Goal: Information Seeking & Learning: Learn about a topic

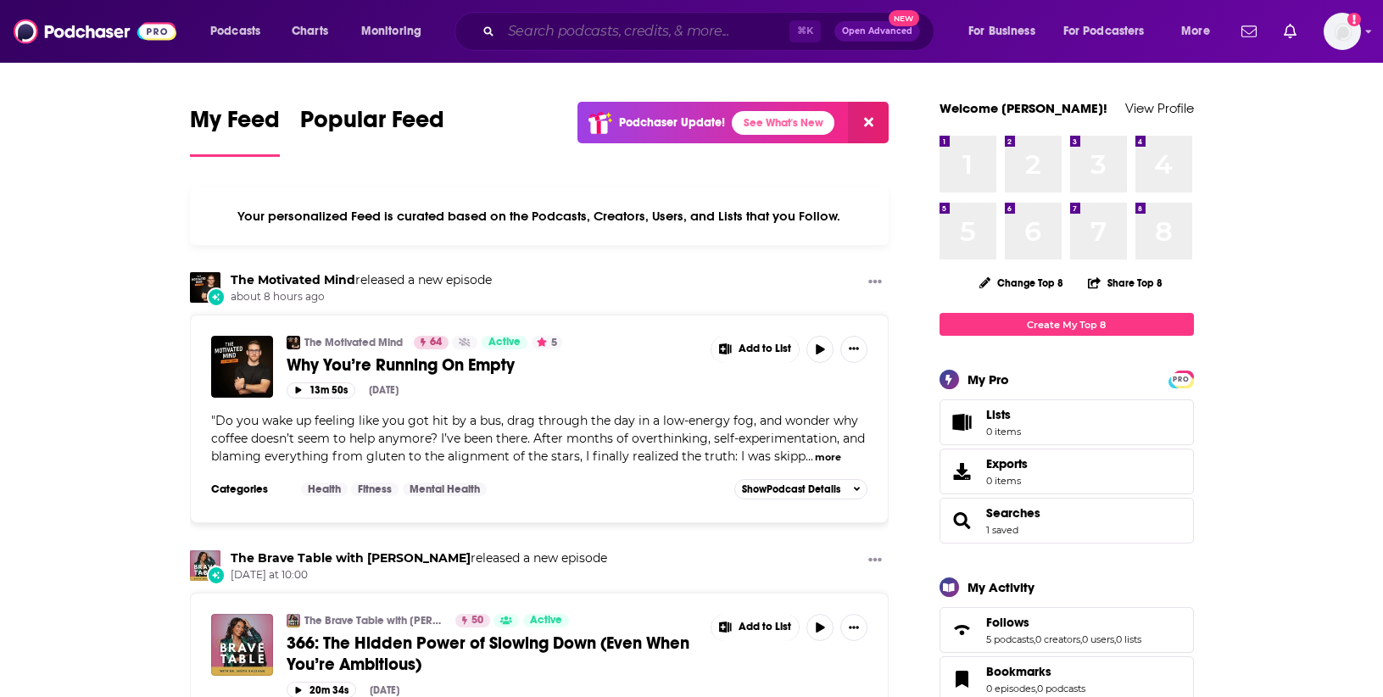
click at [572, 31] on input "Search podcasts, credits, & more..." at bounding box center [645, 31] width 288 height 27
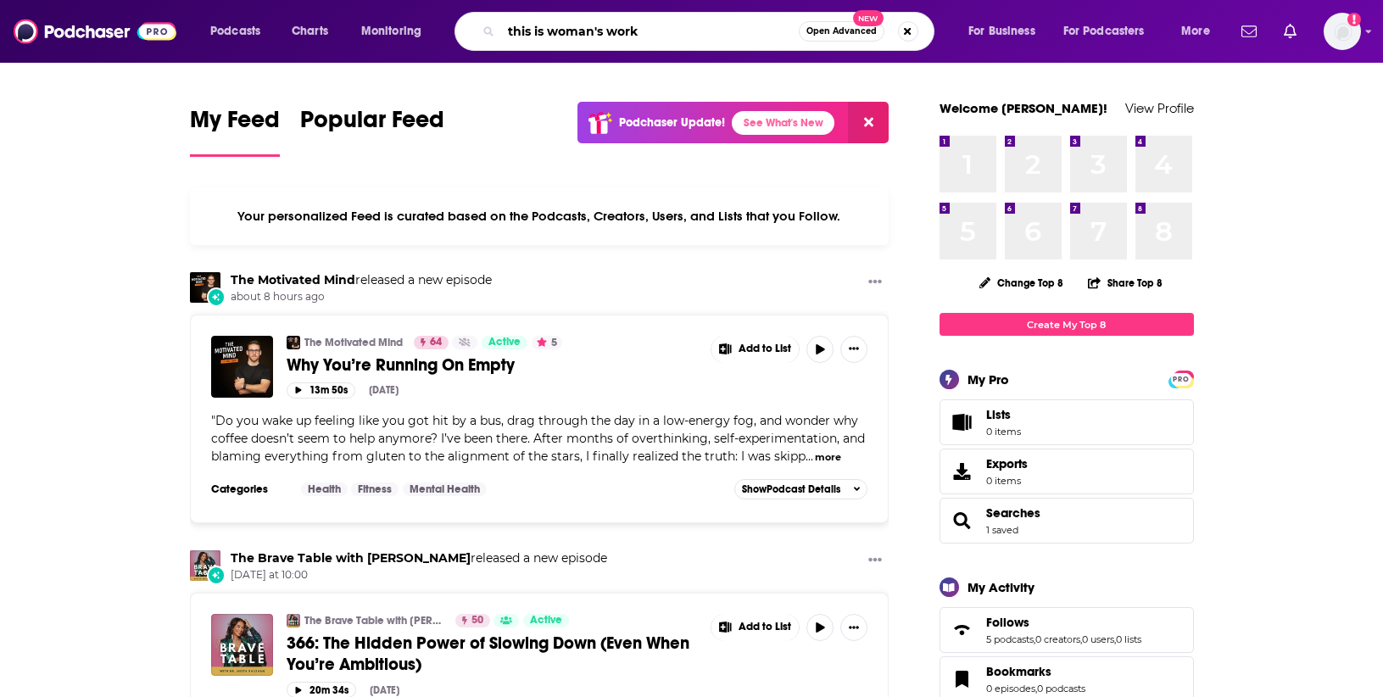
type input "this is woman's work"
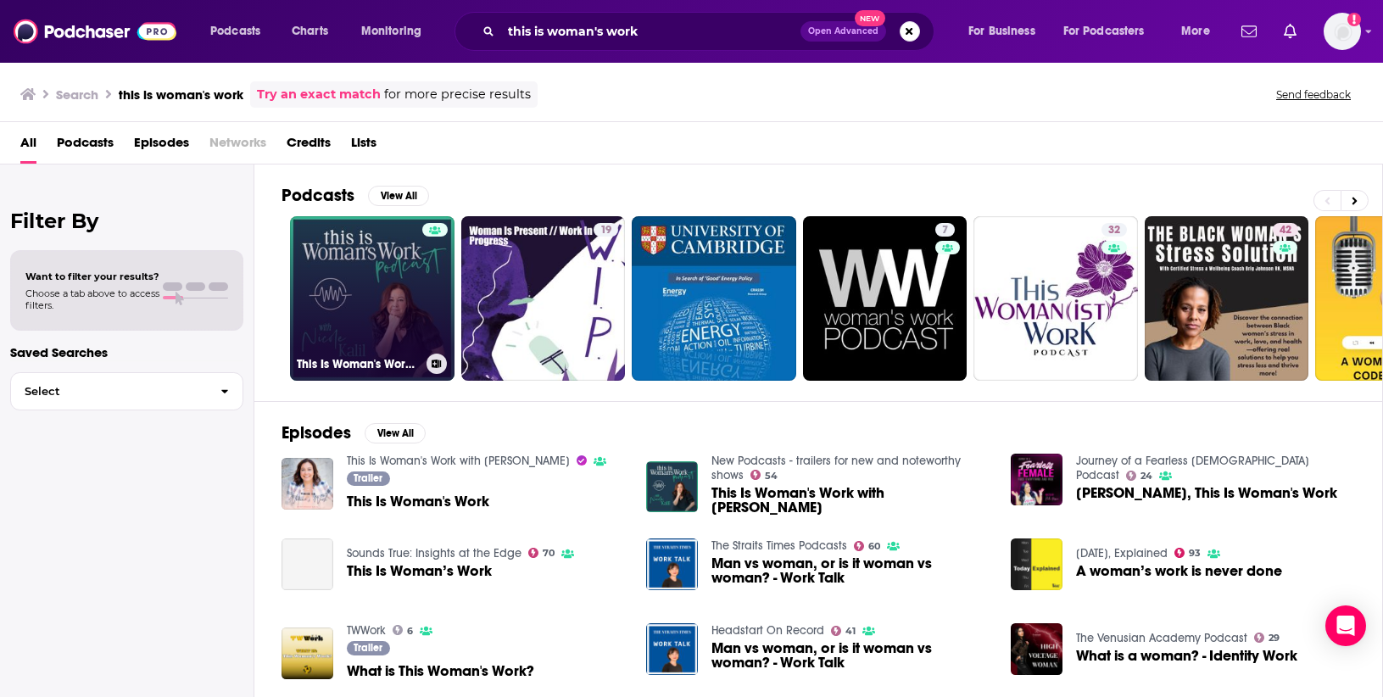
click at [372, 284] on link "This Is Woman's Work with [PERSON_NAME]" at bounding box center [372, 298] width 165 height 165
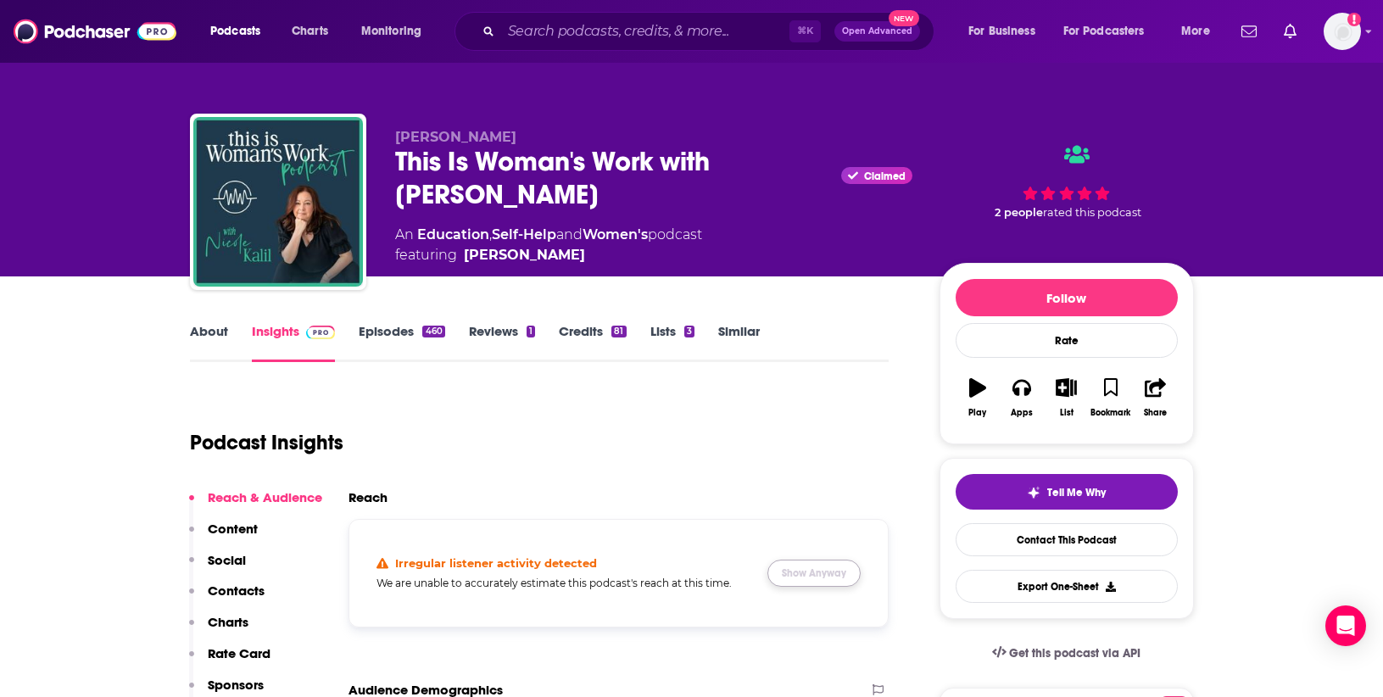
click at [854, 567] on button "Show Anyway" at bounding box center [814, 573] width 93 height 27
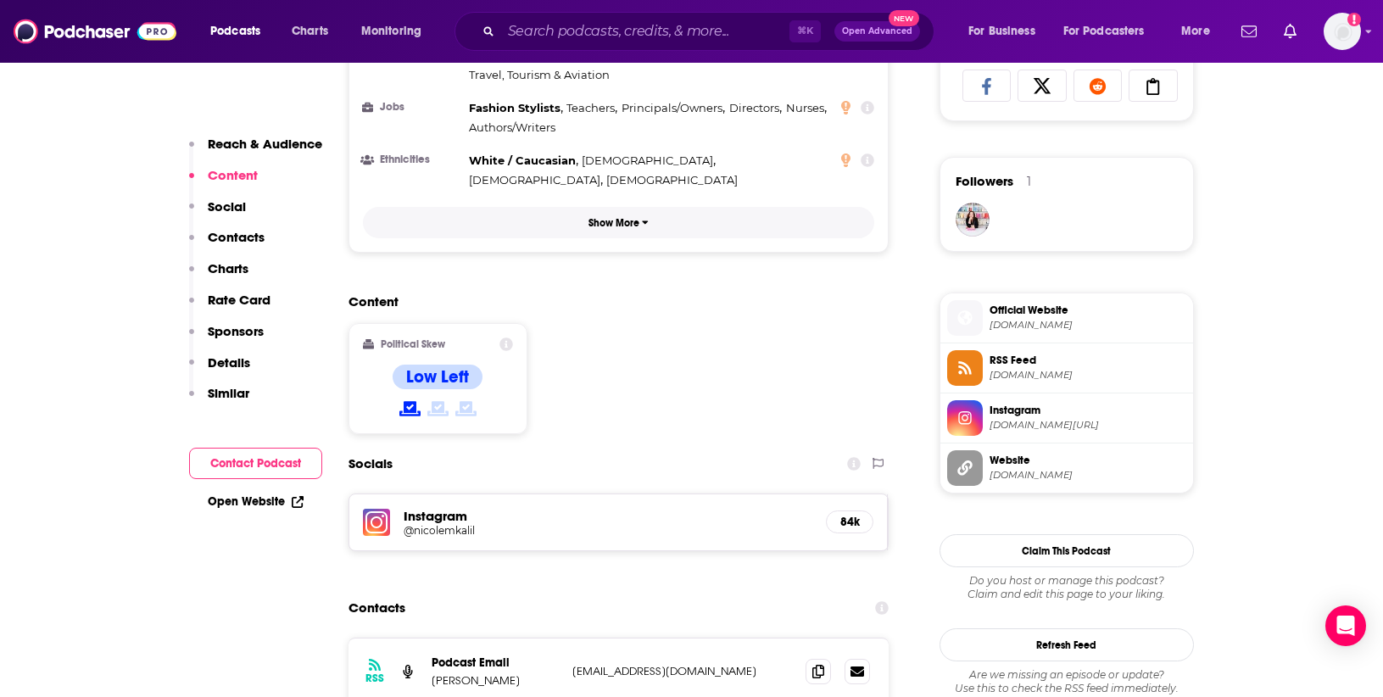
scroll to position [1149, 0]
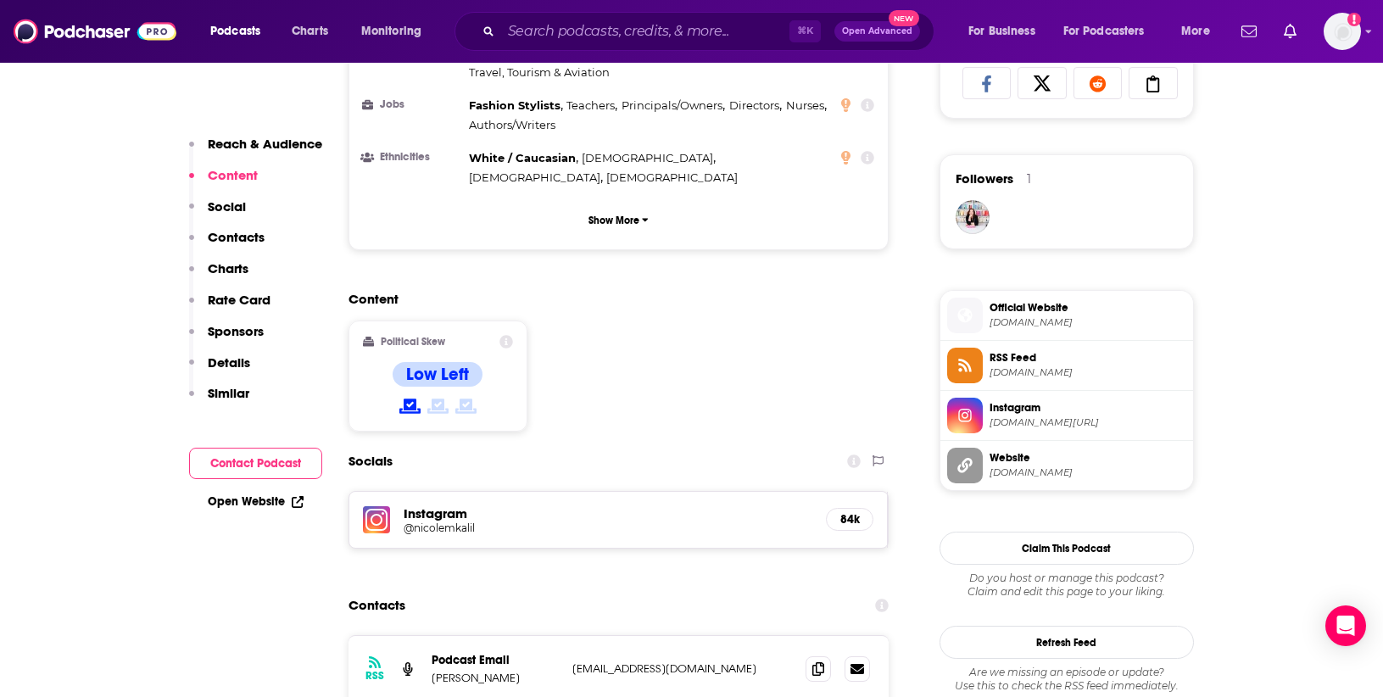
click at [842, 512] on h5 "84k" at bounding box center [850, 519] width 19 height 14
click at [449, 506] on h5 "Instagram" at bounding box center [609, 514] width 410 height 16
click at [438, 522] on h5 "@nicolemkalil" at bounding box center [539, 528] width 271 height 13
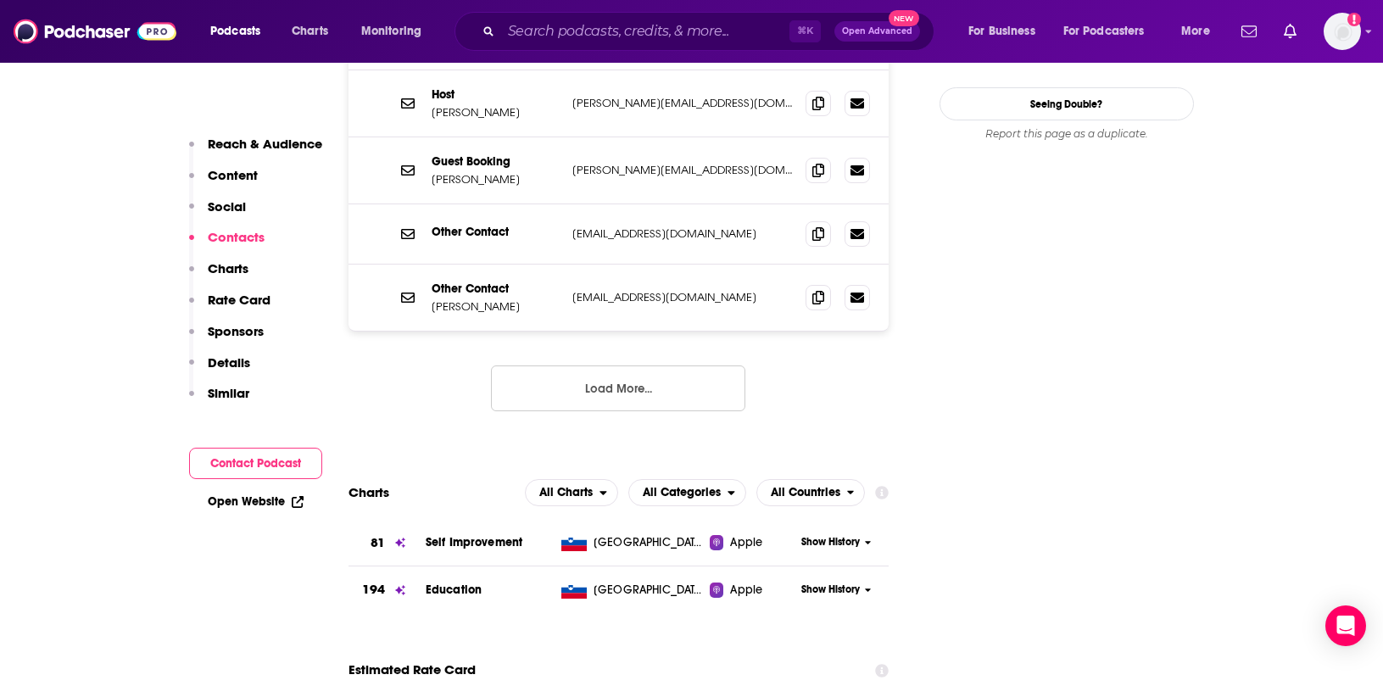
scroll to position [1786, 0]
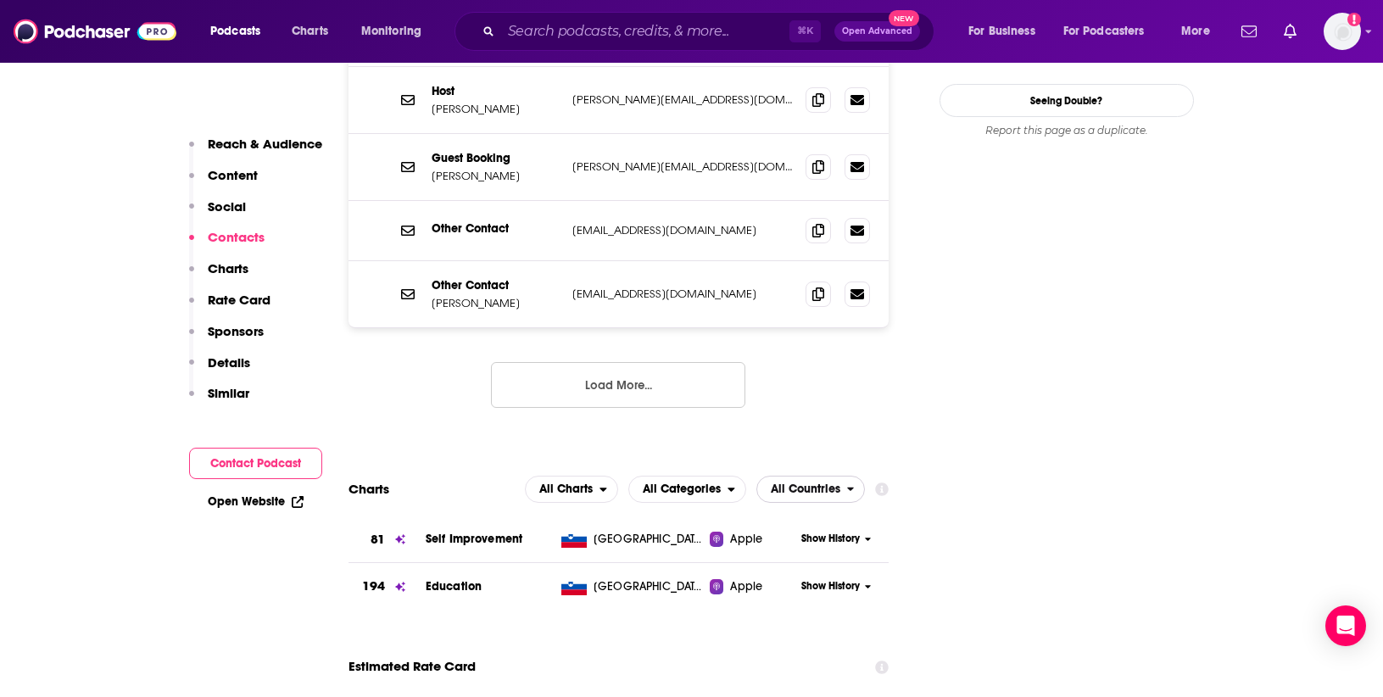
click at [811, 484] on span "All Countries" at bounding box center [806, 490] width 70 height 12
click at [806, 484] on span "All Countries" at bounding box center [806, 490] width 70 height 12
